Goal: Task Accomplishment & Management: Manage account settings

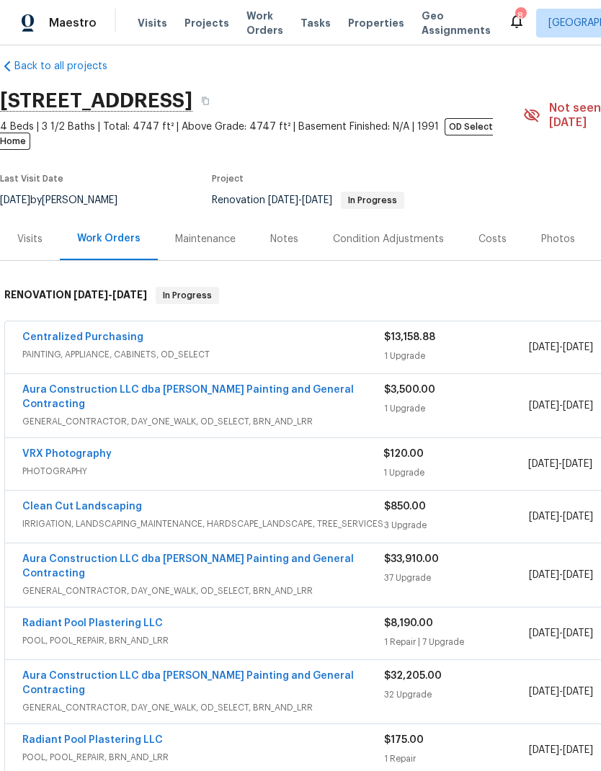
scroll to position [15, 0]
click at [58, 449] on link "VRX Photography" at bounding box center [66, 454] width 89 height 10
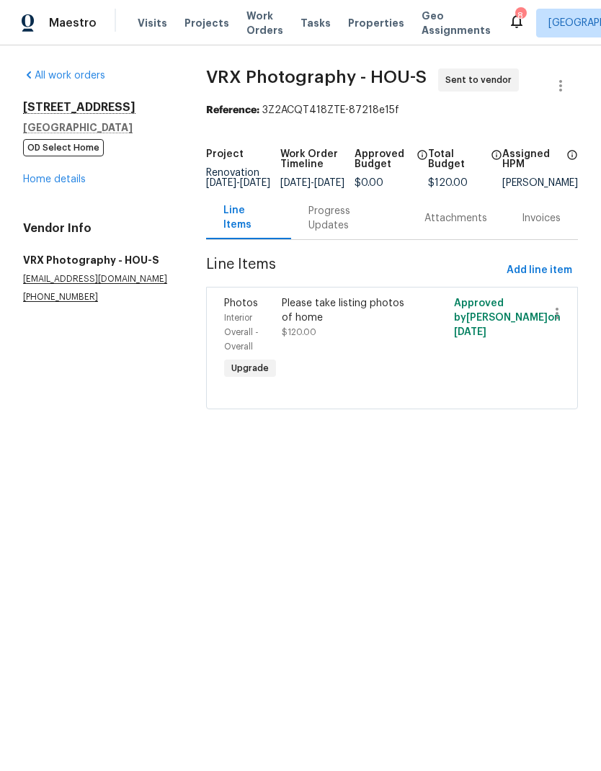
click at [344, 223] on div "Progress Updates" at bounding box center [348, 218] width 81 height 29
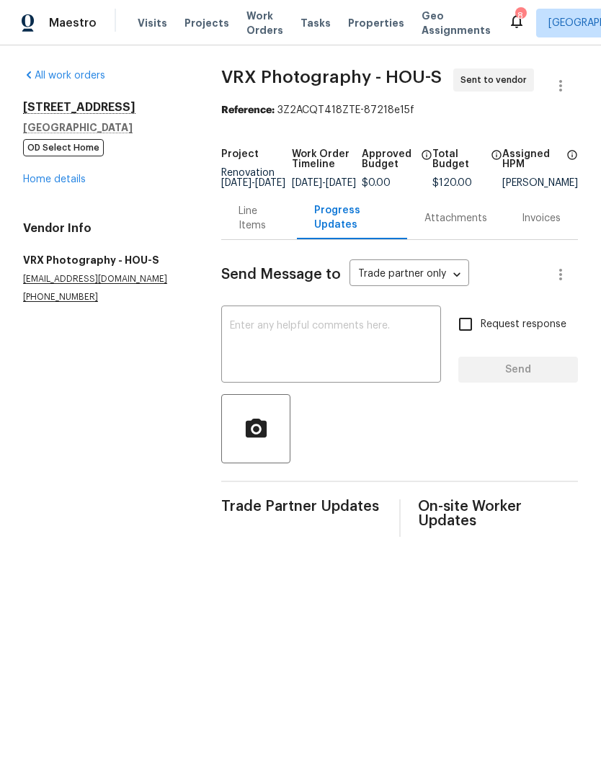
click at [399, 359] on textarea at bounding box center [331, 346] width 203 height 50
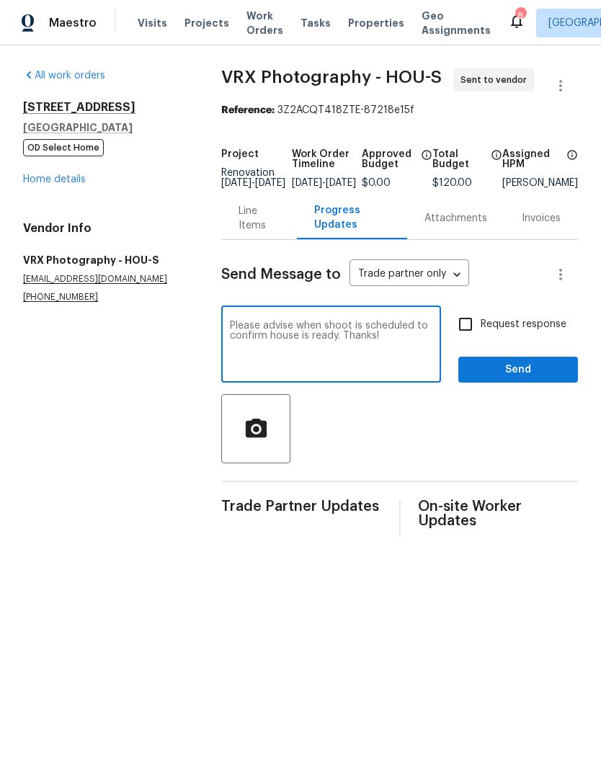
type textarea "Please advise when shoot is scheduled to confirm house is ready. Thanks!"
click at [473, 335] on input "Request response" at bounding box center [465, 324] width 30 height 30
checkbox input "true"
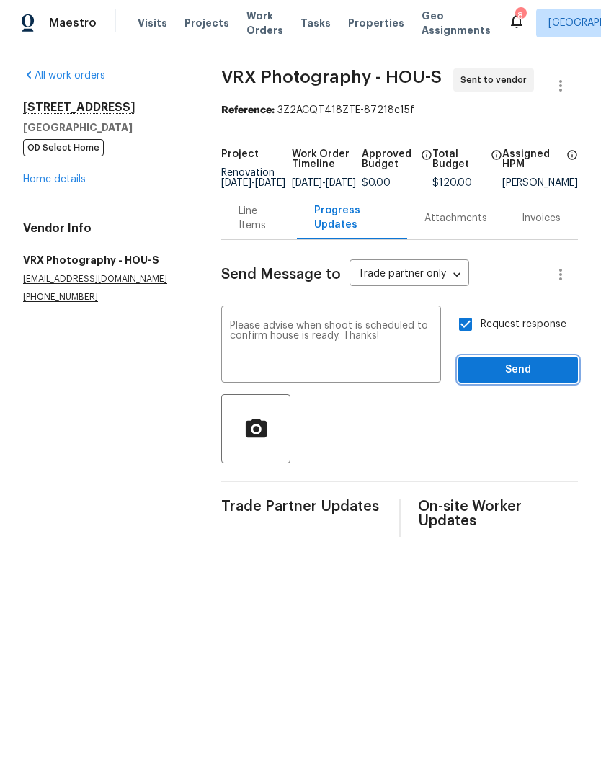
click at [551, 378] on span "Send" at bounding box center [518, 370] width 97 height 18
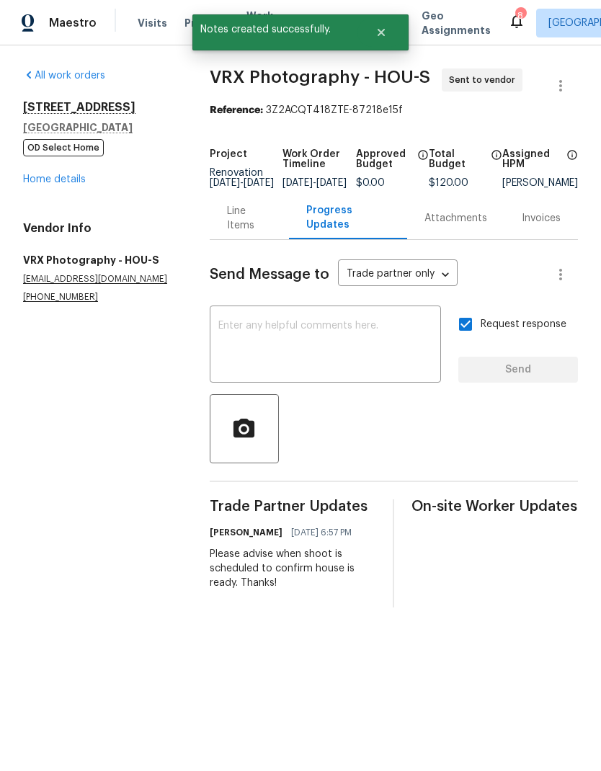
click at [511, 23] on icon at bounding box center [517, 21] width 12 height 14
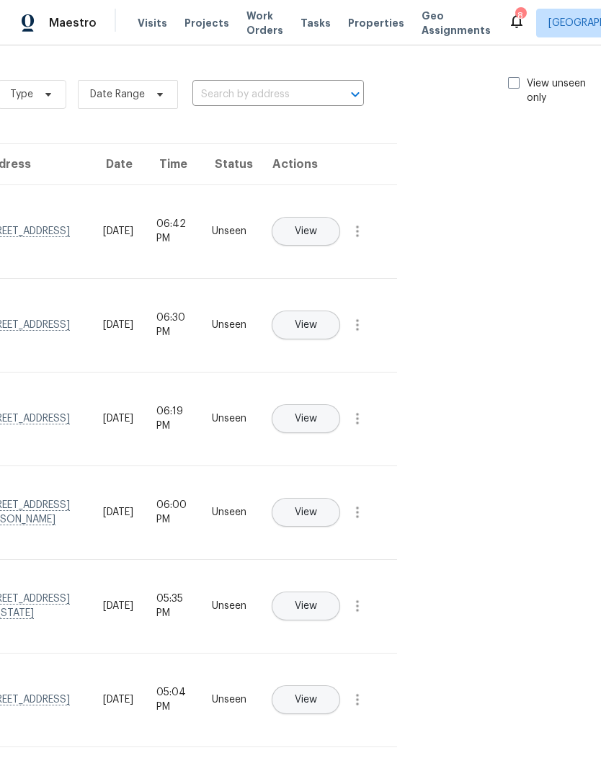
scroll to position [0, 158]
click at [513, 84] on span at bounding box center [514, 83] width 12 height 12
click at [513, 84] on input "View unseen only" at bounding box center [512, 80] width 9 height 9
checkbox input "true"
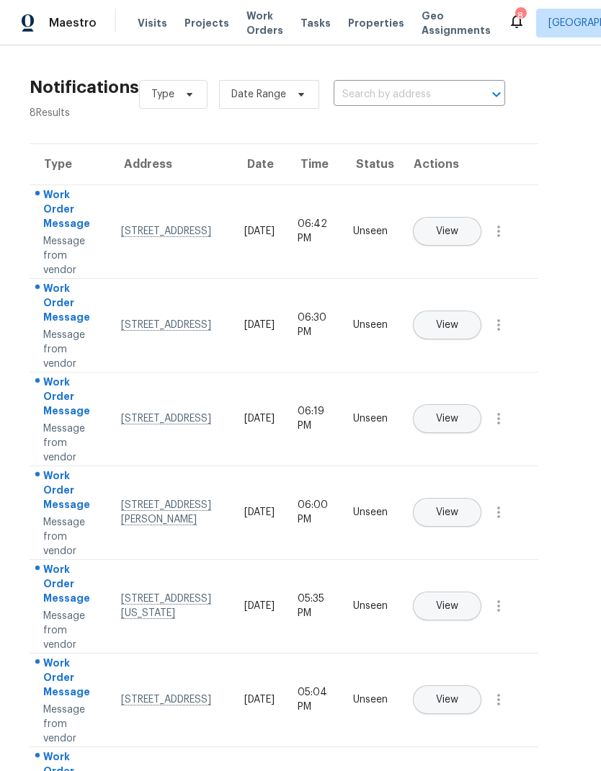
scroll to position [0, 17]
click at [504, 240] on icon "button" at bounding box center [498, 231] width 17 height 17
click at [445, 254] on div "Mark Seen" at bounding box center [416, 248] width 112 height 14
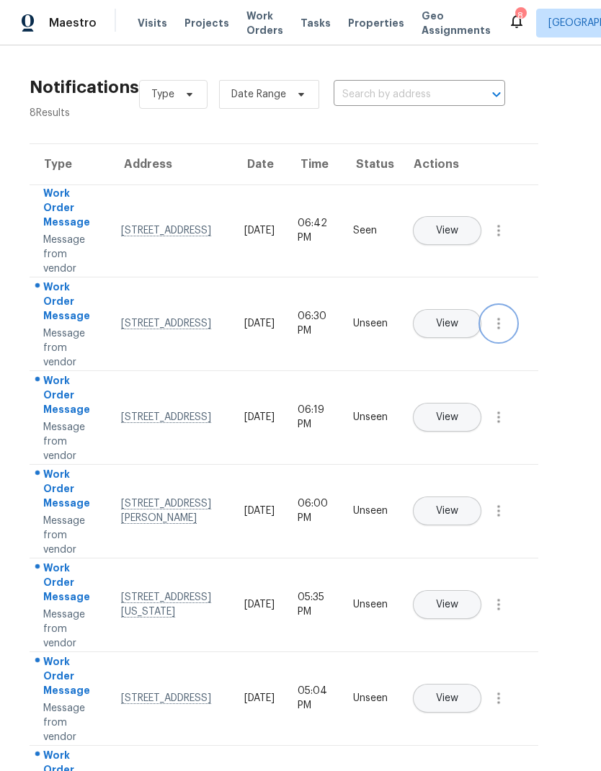
click at [507, 332] on icon "button" at bounding box center [498, 323] width 17 height 17
click at [442, 340] on div "Mark Seen" at bounding box center [416, 341] width 112 height 14
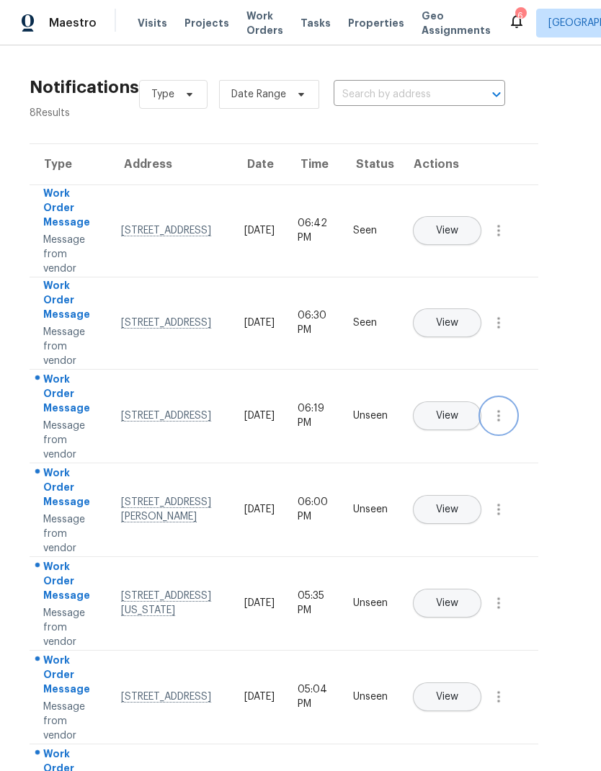
click at [508, 432] on button "button" at bounding box center [498, 416] width 35 height 35
click at [452, 435] on div "Mark Seen" at bounding box center [416, 433] width 112 height 14
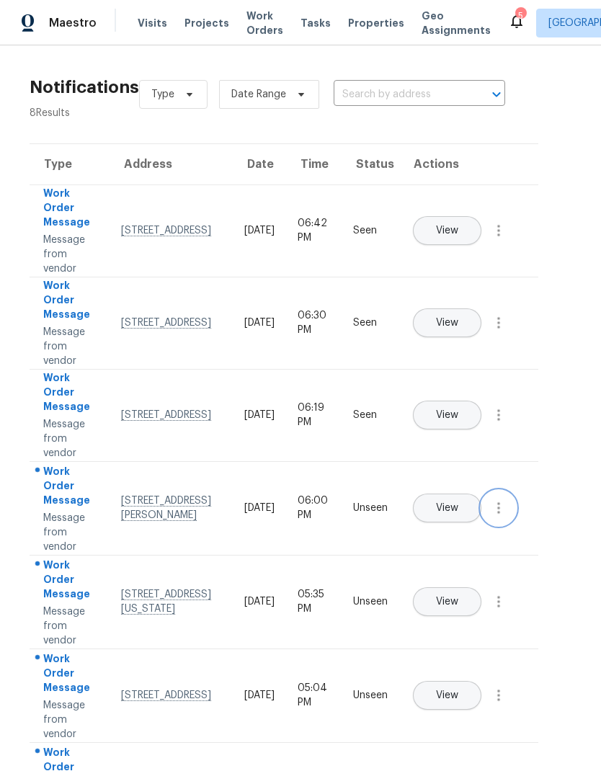
click at [505, 517] on icon "button" at bounding box center [498, 507] width 17 height 17
click at [455, 520] on div "Mark Seen" at bounding box center [416, 525] width 112 height 14
click at [508, 617] on button "button" at bounding box center [498, 600] width 35 height 35
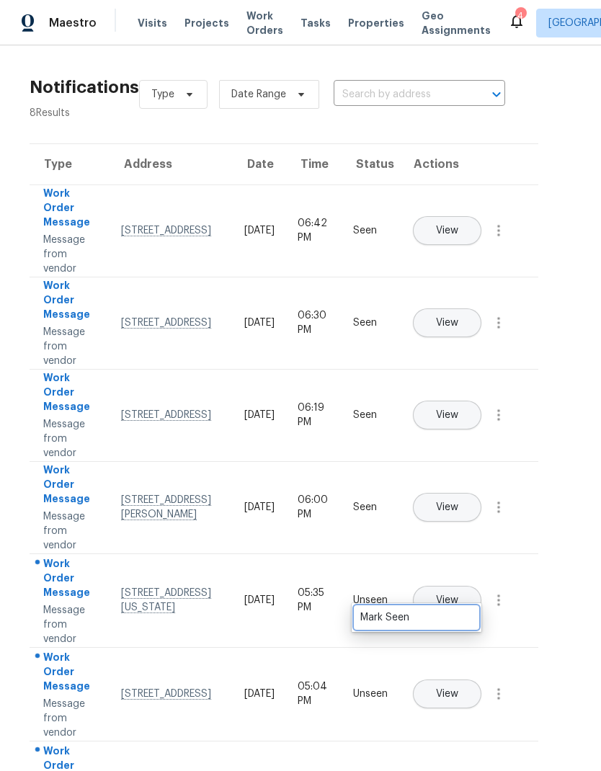
click at [455, 616] on div "Mark Seen" at bounding box center [416, 617] width 112 height 14
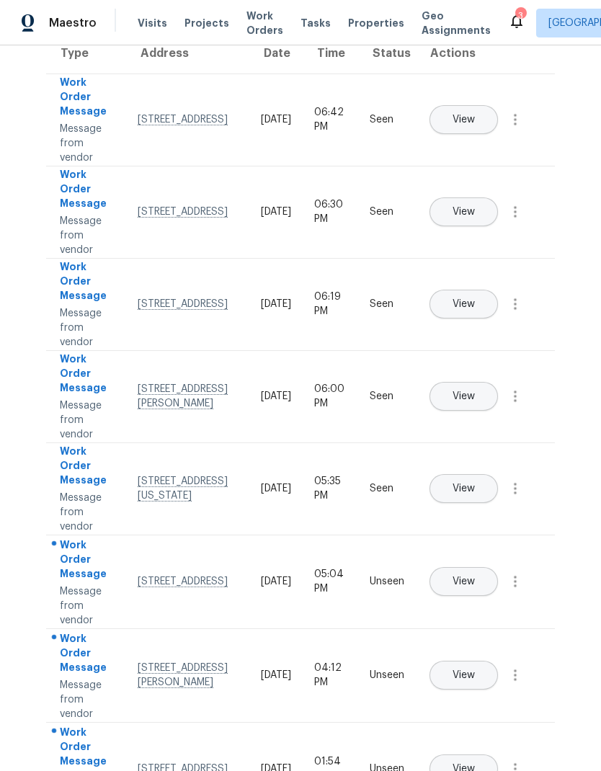
scroll to position [110, 0]
click at [526, 600] on button "button" at bounding box center [515, 582] width 35 height 35
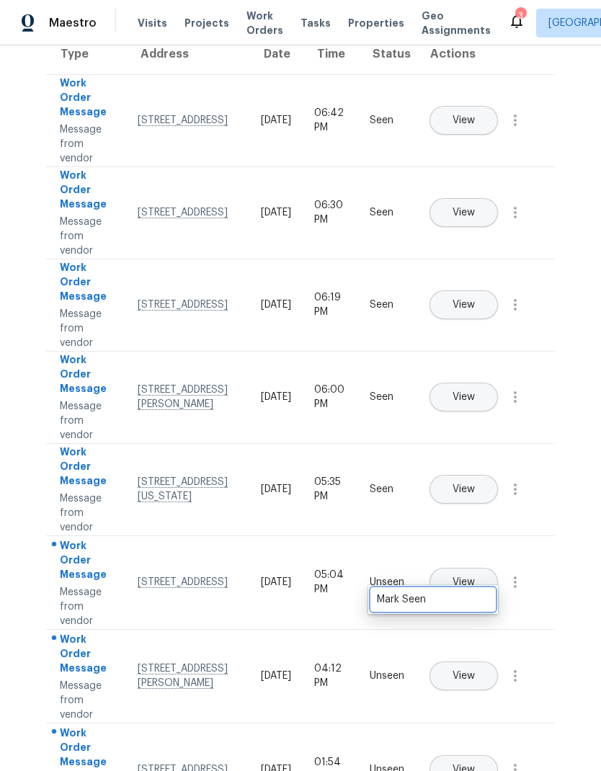
click at [460, 590] on link "Mark Seen" at bounding box center [433, 600] width 123 height 22
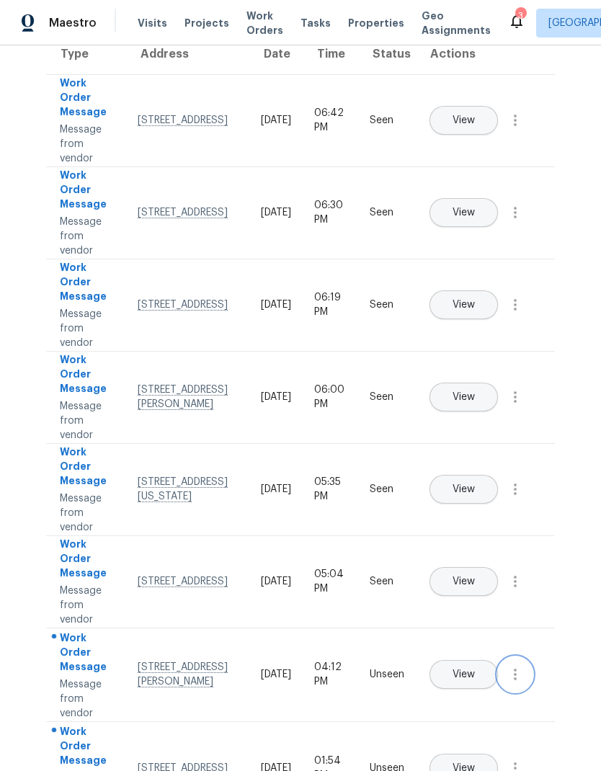
click at [515, 683] on icon "button" at bounding box center [515, 674] width 17 height 17
click at [473, 684] on link "Mark Seen" at bounding box center [433, 692] width 123 height 22
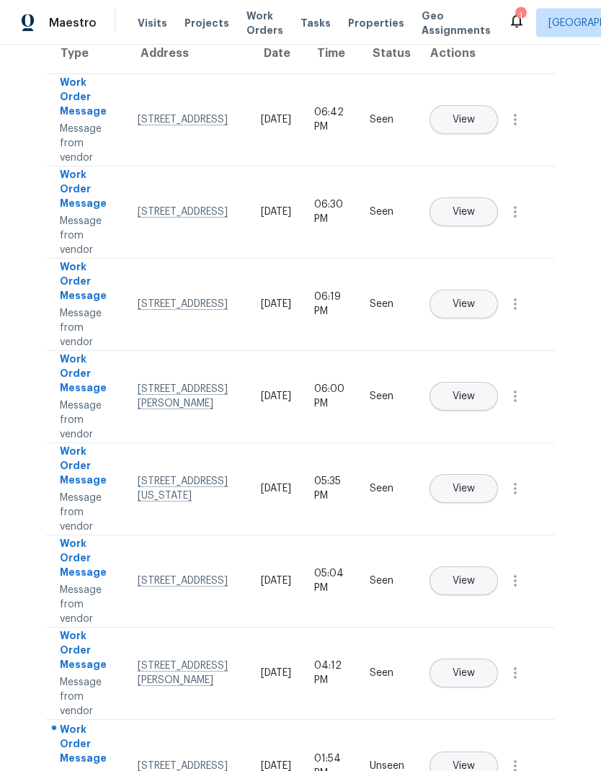
scroll to position [58, 0]
click at [518, 758] on icon "button" at bounding box center [515, 766] width 17 height 17
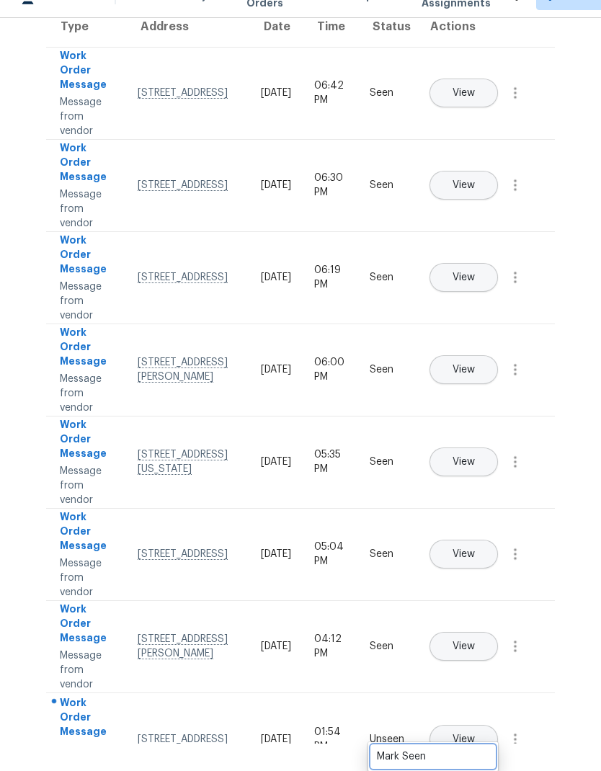
click at [478, 750] on div "Mark Seen" at bounding box center [433, 757] width 112 height 14
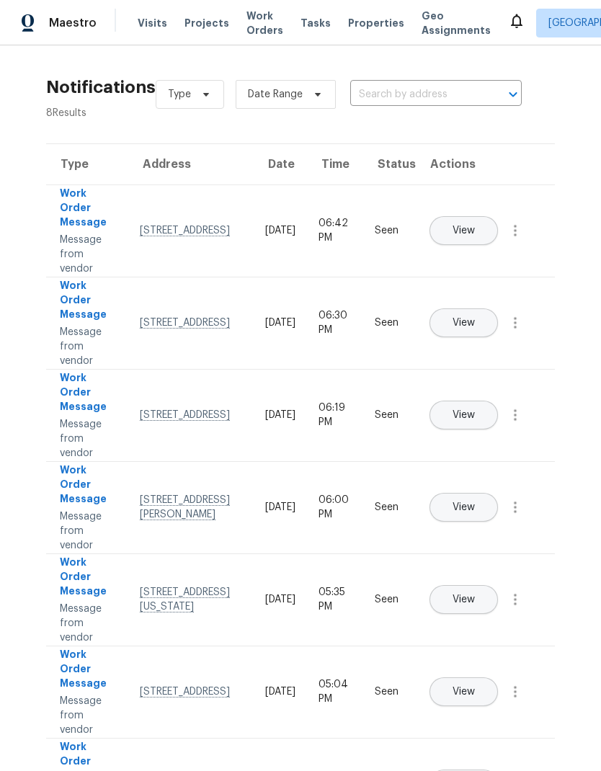
scroll to position [0, 0]
